Goal: Information Seeking & Learning: Learn about a topic

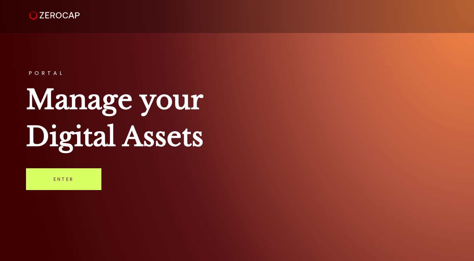
click at [73, 171] on link "Enter" at bounding box center [63, 179] width 75 height 22
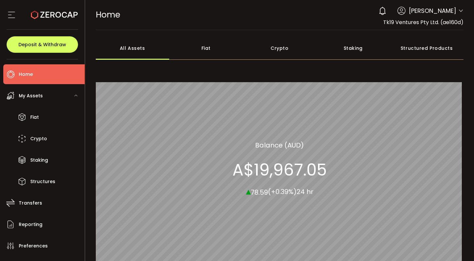
click at [291, 45] on div "Crypto" at bounding box center [280, 48] width 74 height 23
click at [145, 45] on div "All Assets" at bounding box center [133, 48] width 74 height 23
click at [187, 50] on div "Fiat" at bounding box center [206, 48] width 74 height 23
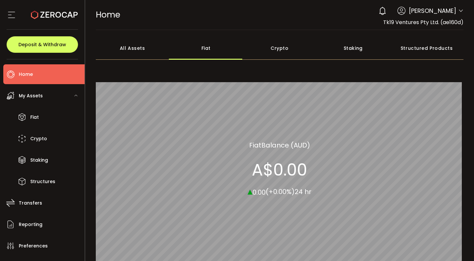
click at [274, 49] on div "Crypto" at bounding box center [280, 48] width 74 height 23
